Goal: Find contact information: Find contact information

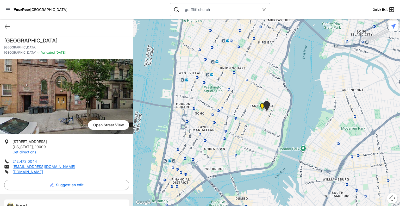
click at [262, 11] on icon at bounding box center [264, 9] width 5 height 5
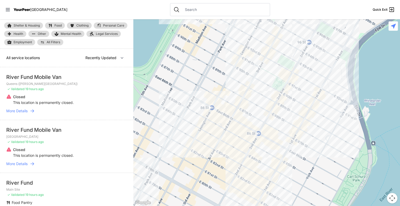
select select "nearby"
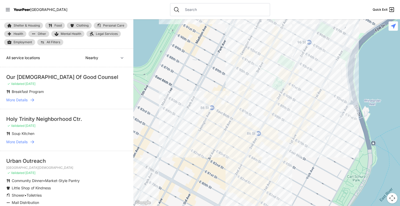
click at [213, 10] on input "text" at bounding box center [224, 9] width 85 height 5
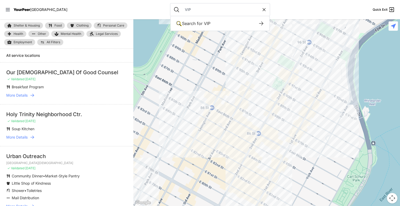
type input "VIP"
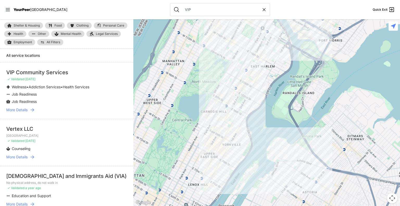
click at [22, 111] on span "More Details" at bounding box center [16, 109] width 21 height 5
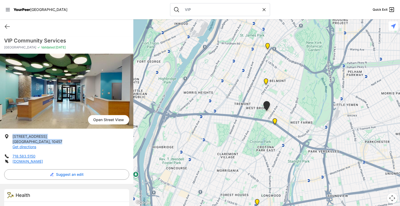
drag, startPoint x: 13, startPoint y: 136, endPoint x: 36, endPoint y: 140, distance: 24.3
click at [36, 140] on p "770 E 176th St Bronx , 10457 Get directions" at bounding box center [38, 142] width 50 height 16
copy p "770 E 176th St Bronx , 10457"
click at [107, 119] on span "Open Street View" at bounding box center [108, 119] width 41 height 9
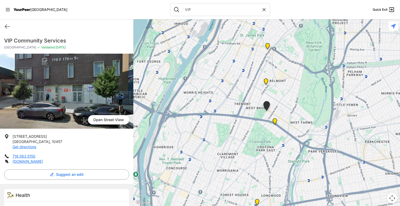
click at [262, 10] on icon at bounding box center [264, 9] width 5 height 5
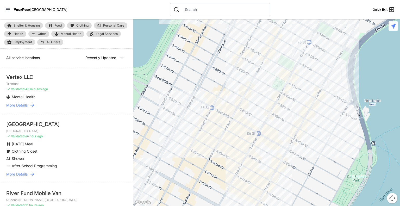
select select "nearby"
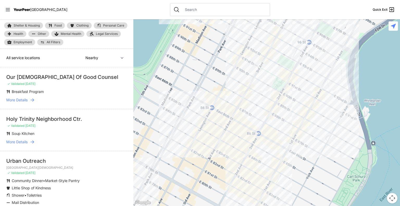
click at [233, 6] on div at bounding box center [220, 9] width 100 height 13
click at [192, 11] on input "text" at bounding box center [224, 9] width 85 height 5
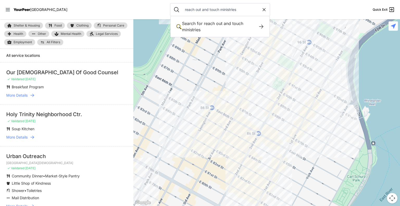
type input "reach out and touch ministries"
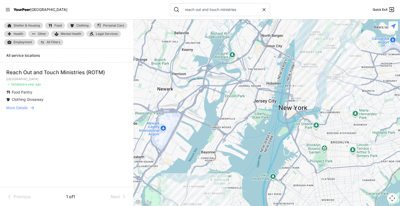
click at [22, 108] on span "More Details" at bounding box center [16, 107] width 21 height 5
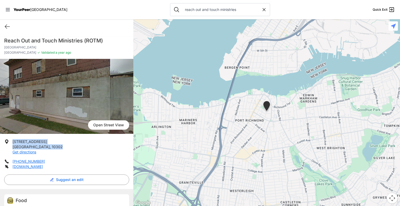
drag, startPoint x: 13, startPoint y: 142, endPoint x: 47, endPoint y: 145, distance: 34.9
click at [47, 145] on p "[STREET_ADDRESS][PERSON_NAME] Get directions" at bounding box center [38, 147] width 50 height 16
copy p "[STREET_ADDRESS][PERSON_NAME]"
click at [262, 11] on icon at bounding box center [264, 9] width 5 height 5
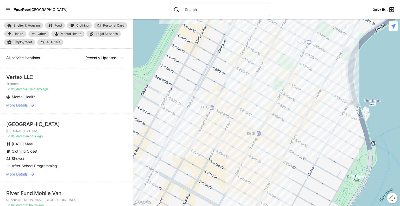
select select "nearby"
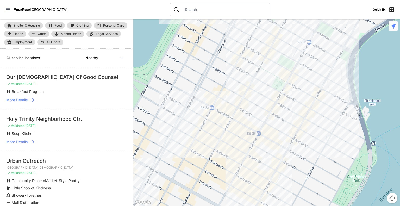
click at [194, 10] on input "text" at bounding box center [224, 9] width 85 height 5
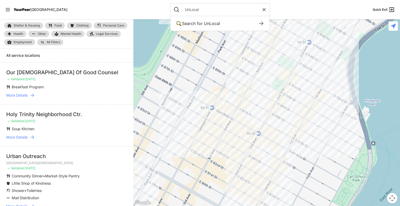
type input "UnLocal"
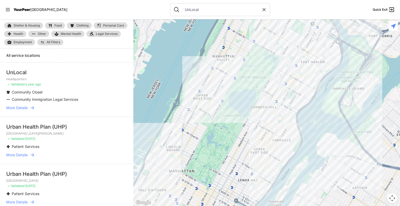
click at [22, 108] on span "More Details" at bounding box center [16, 107] width 21 height 5
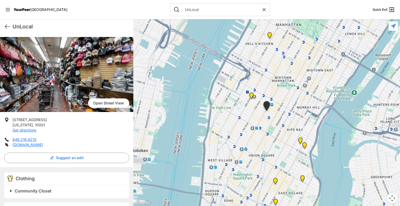
scroll to position [49, 0]
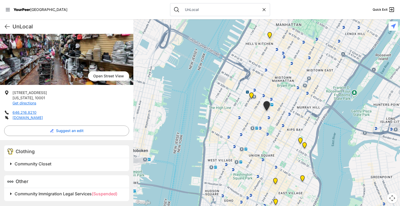
click at [10, 164] on span at bounding box center [76, 163] width 138 height 7
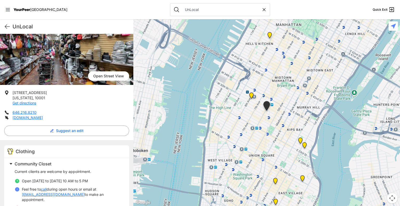
scroll to position [90, 0]
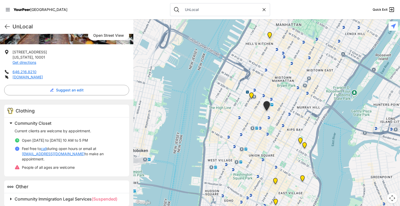
click at [10, 196] on span at bounding box center [76, 199] width 138 height 7
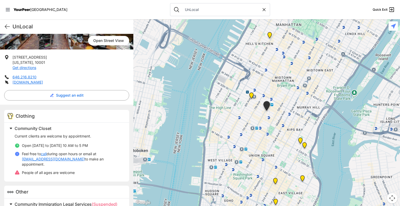
scroll to position [84, 0]
drag, startPoint x: 39, startPoint y: 76, endPoint x: 11, endPoint y: 75, distance: 27.9
click at [11, 75] on li "646.216.8210" at bounding box center [66, 77] width 125 height 5
copy link "646.216.8210"
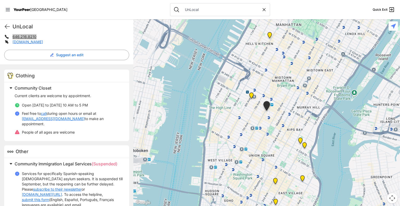
scroll to position [128, 0]
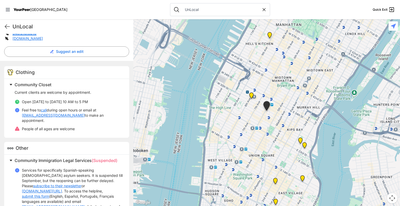
click at [263, 9] on icon at bounding box center [264, 9] width 3 height 3
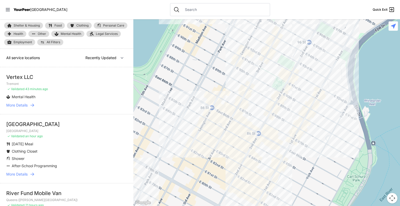
click at [202, 8] on input "text" at bounding box center [224, 9] width 85 height 5
select select "nearby"
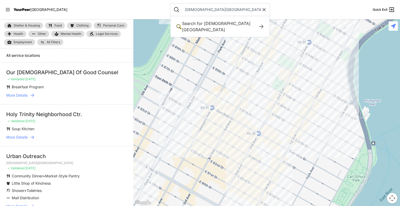
type input "[DEMOGRAPHIC_DATA][GEOGRAPHIC_DATA]"
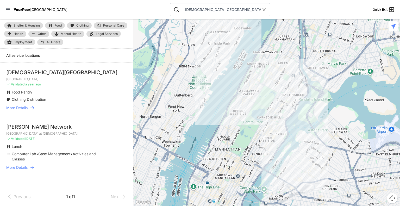
click at [15, 107] on span "More Details" at bounding box center [16, 107] width 21 height 5
